Goal: Information Seeking & Learning: Understand process/instructions

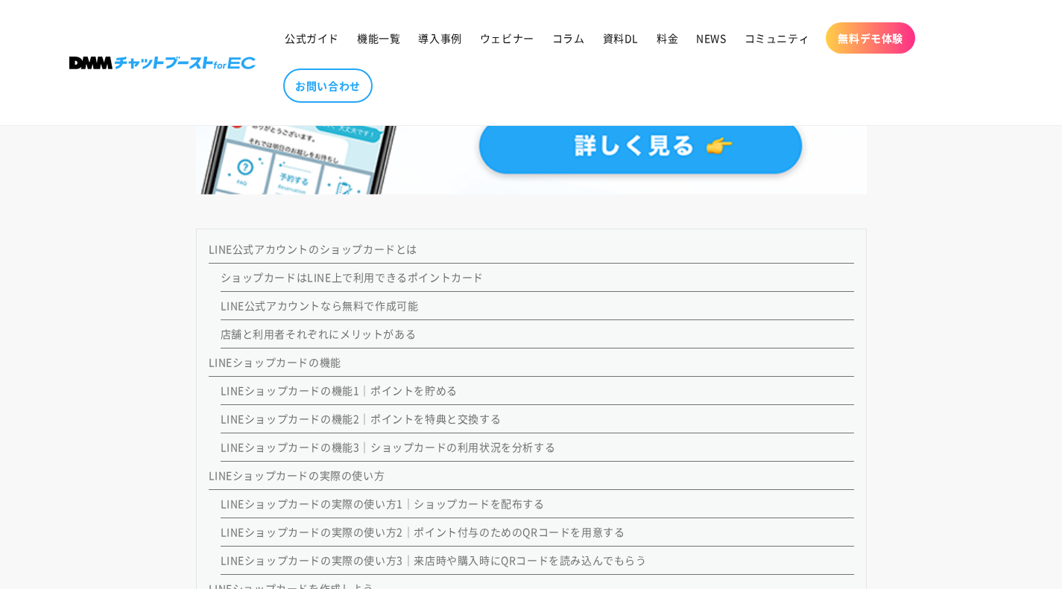
scroll to position [1118, 0]
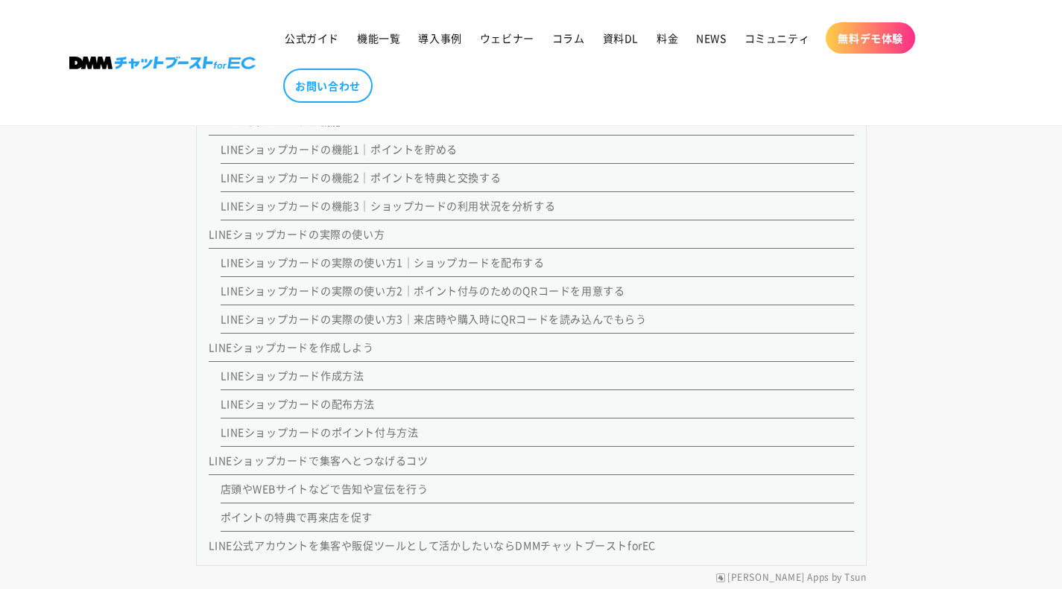
click at [381, 427] on link "LINEショップカードのポイント付与方法" at bounding box center [320, 432] width 198 height 15
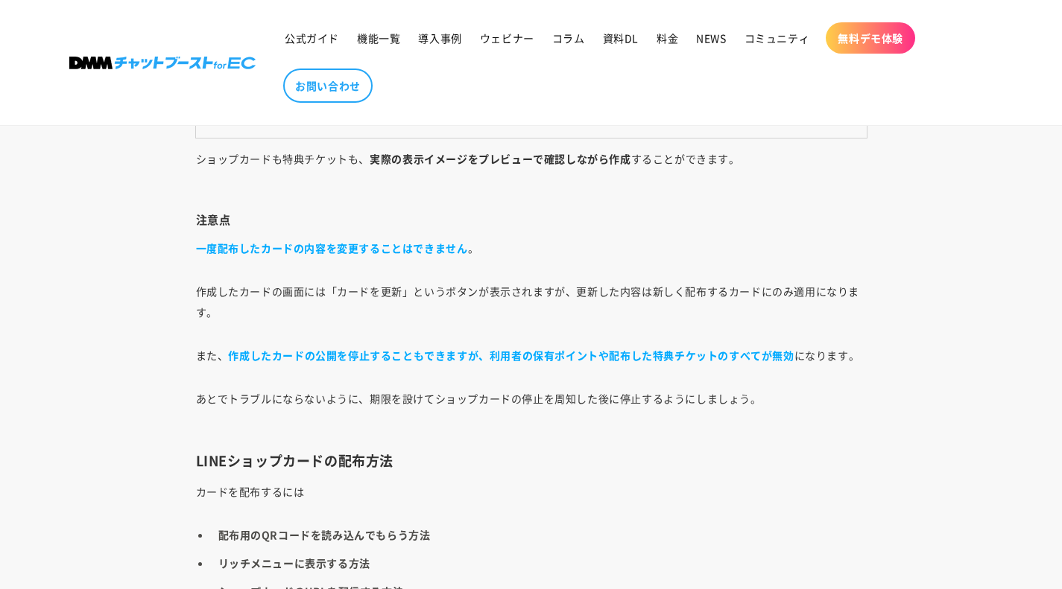
scroll to position [7162, 0]
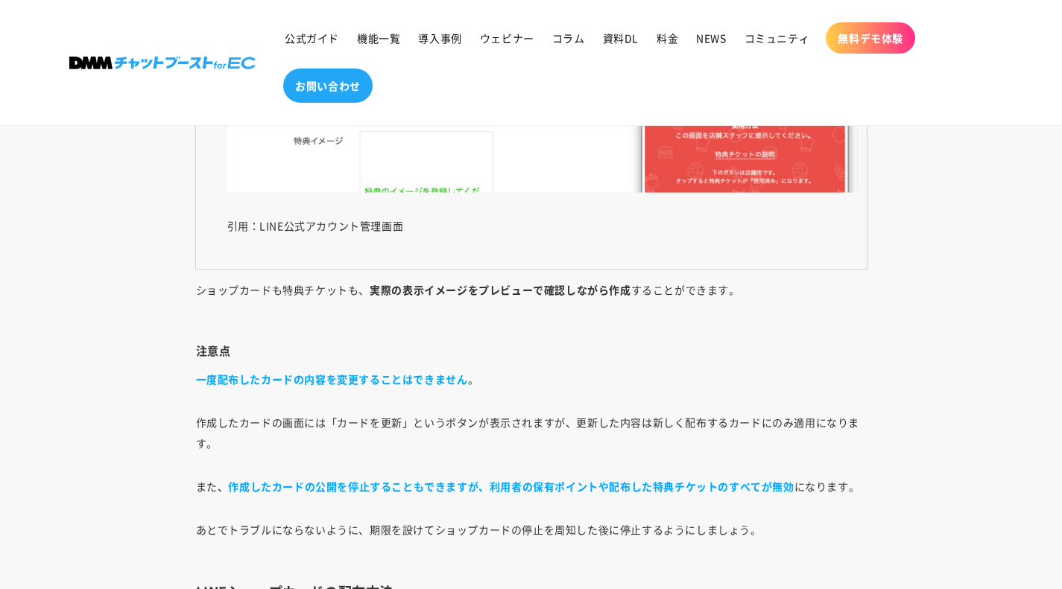
click at [325, 85] on span "お問い合わせ" at bounding box center [328, 85] width 66 height 13
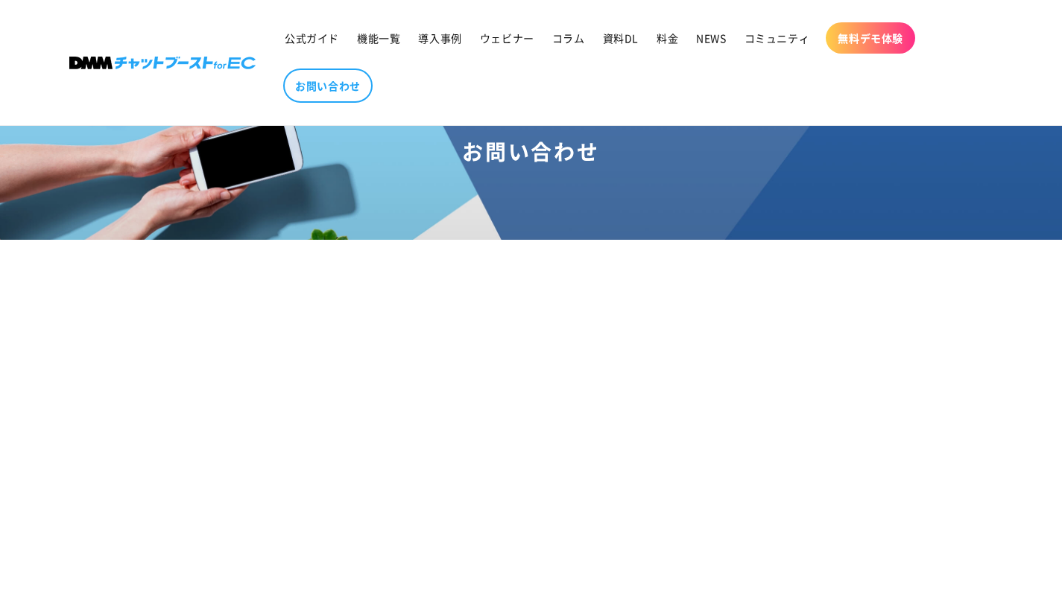
scroll to position [75, 0]
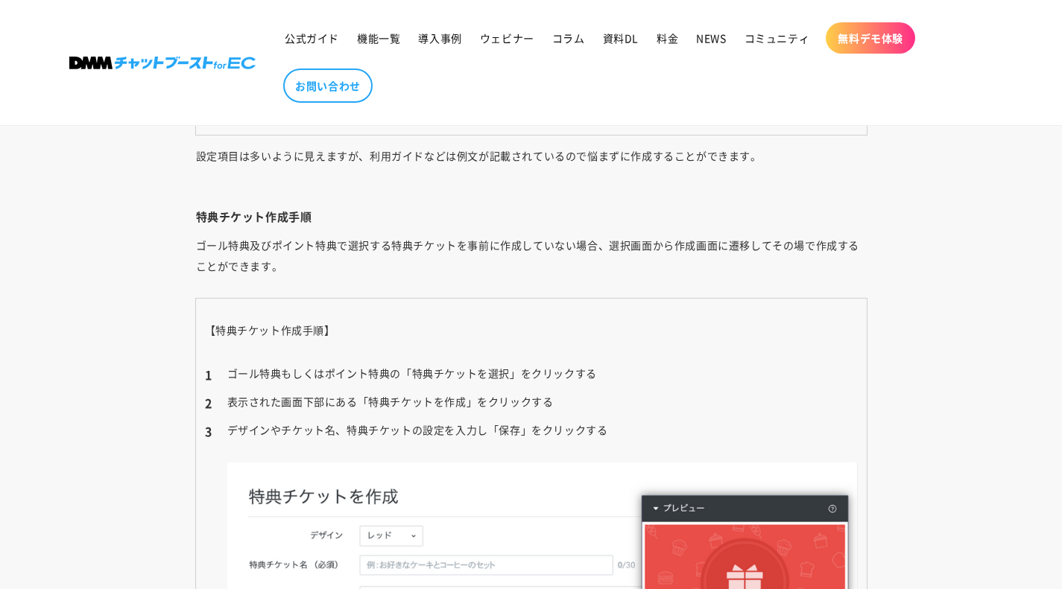
scroll to position [6492, 0]
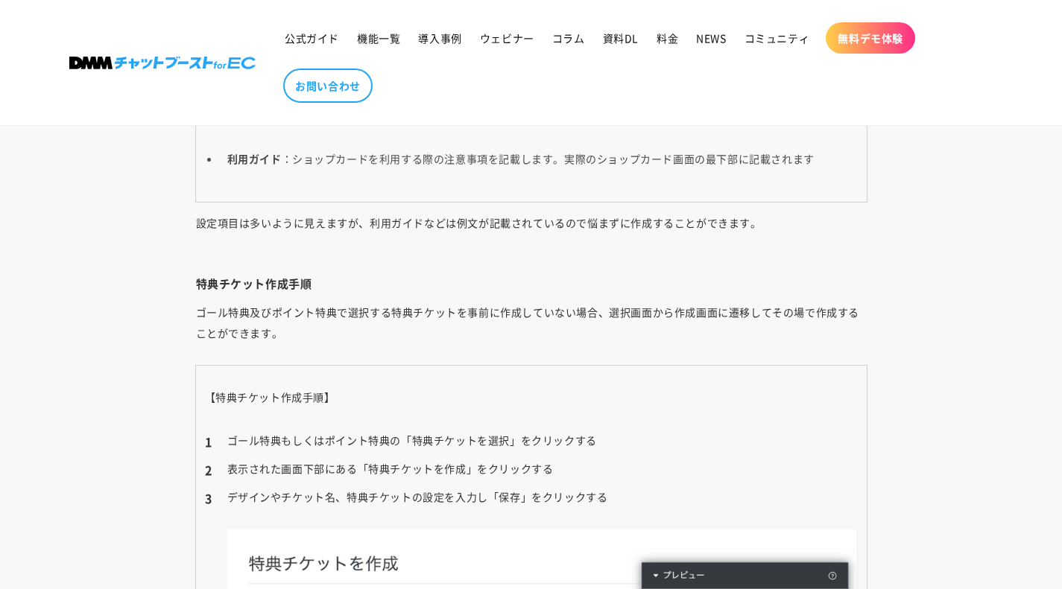
scroll to position [1341, 0]
